Goal: Task Accomplishment & Management: Use online tool/utility

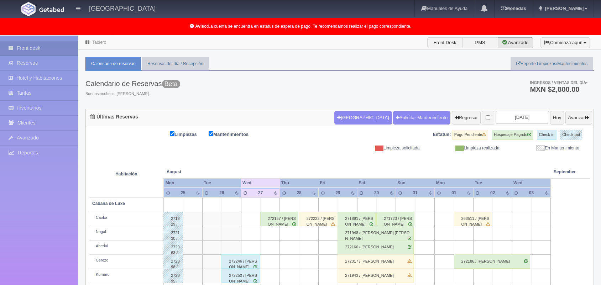
scroll to position [99, 0]
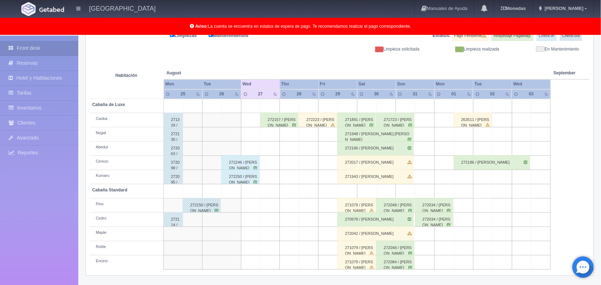
click at [243, 164] on div "272246 / [PERSON_NAME]" at bounding box center [241, 163] width 38 height 14
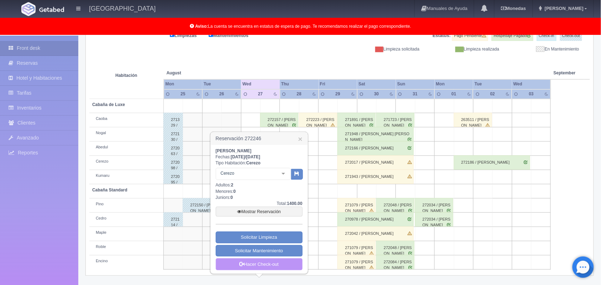
click at [263, 269] on link "Hacer Check-out" at bounding box center [259, 265] width 87 height 12
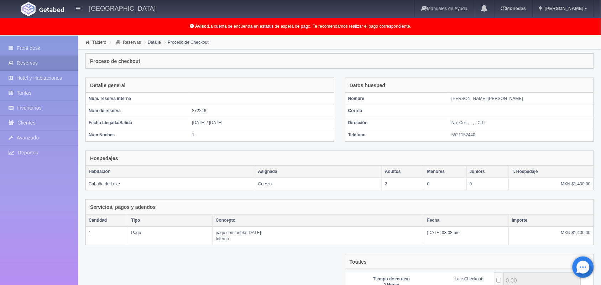
scroll to position [77, 0]
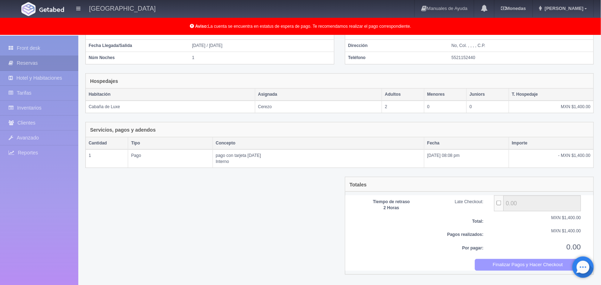
click at [521, 269] on button "Finalizar Pagos y Hacer Checkout" at bounding box center [528, 265] width 107 height 12
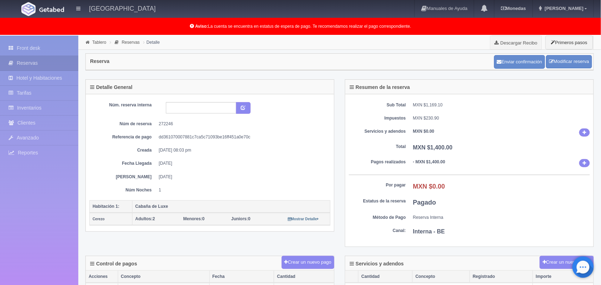
scroll to position [268, 0]
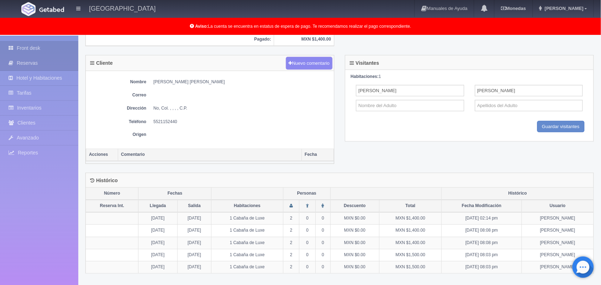
click at [40, 45] on link "Front desk" at bounding box center [39, 48] width 78 height 15
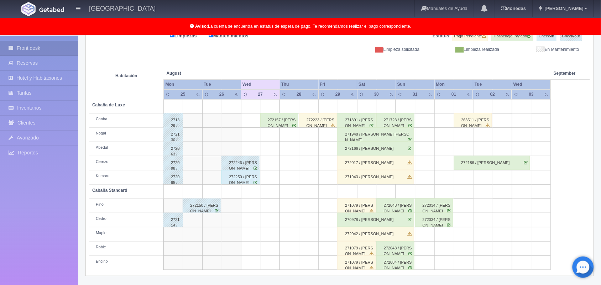
scroll to position [99, 0]
click at [234, 181] on div "272250 / [PERSON_NAME]" at bounding box center [241, 177] width 38 height 14
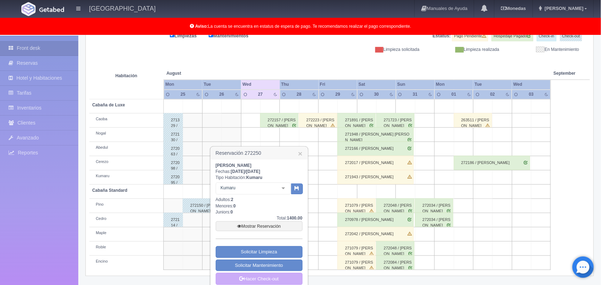
scroll to position [107, 0]
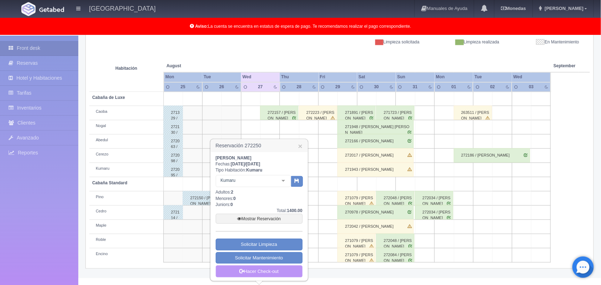
click at [263, 273] on link "Hacer Check-out" at bounding box center [259, 272] width 87 height 12
click at [277, 274] on link "Hacer Check-out" at bounding box center [259, 272] width 87 height 12
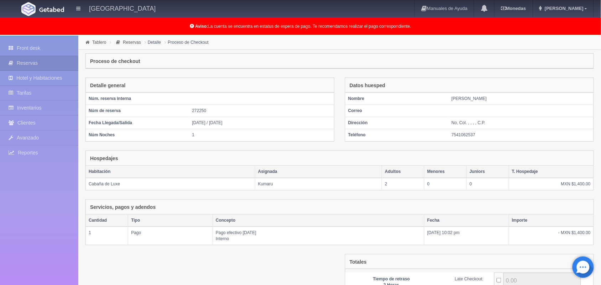
scroll to position [77, 0]
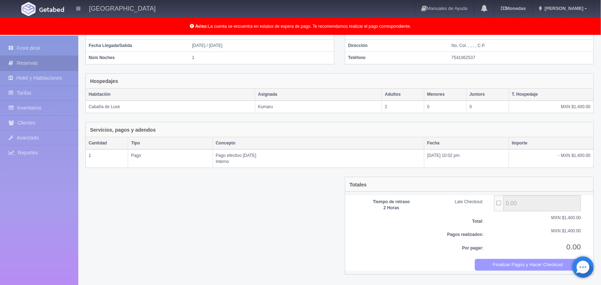
click at [503, 261] on button "Finalizar Pagos y Hacer Checkout" at bounding box center [528, 265] width 107 height 12
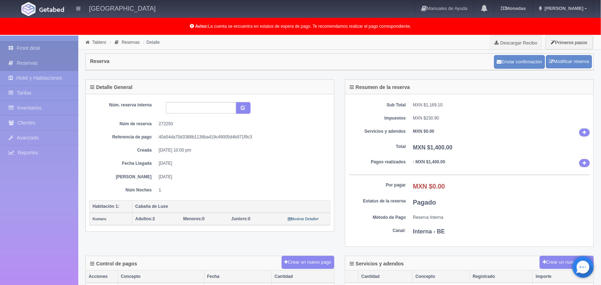
click at [33, 51] on link "Front desk" at bounding box center [39, 48] width 78 height 15
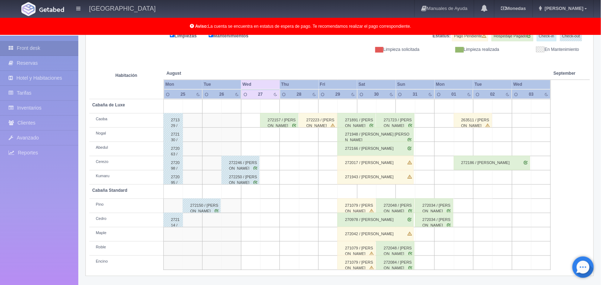
scroll to position [99, 0]
click at [284, 124] on div "272157 / [PERSON_NAME]" at bounding box center [279, 120] width 38 height 14
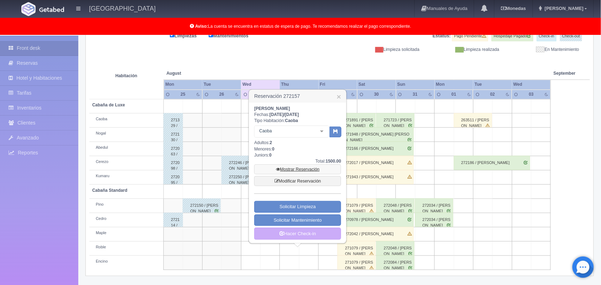
click at [290, 167] on link "Mostrar Reservación" at bounding box center [297, 170] width 87 height 10
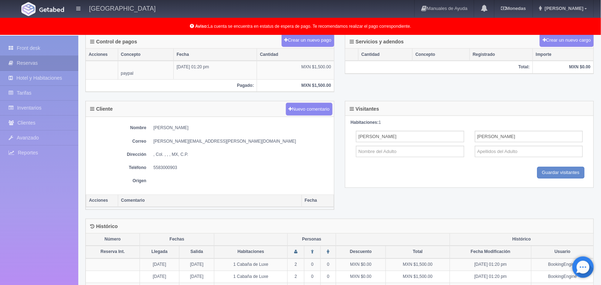
scroll to position [219, 0]
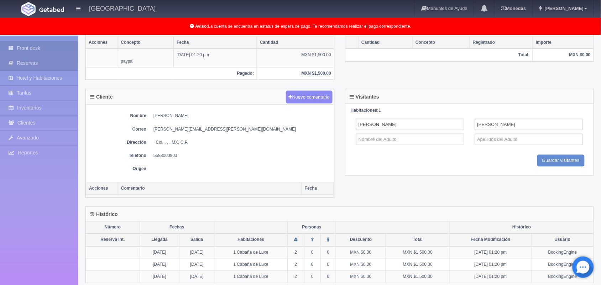
click at [41, 49] on link "Front desk" at bounding box center [39, 48] width 78 height 15
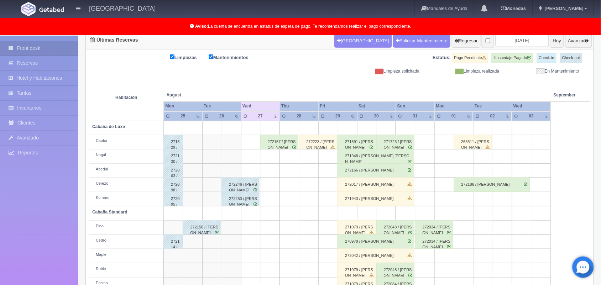
scroll to position [99, 0]
